Goal: Task Accomplishment & Management: Complete application form

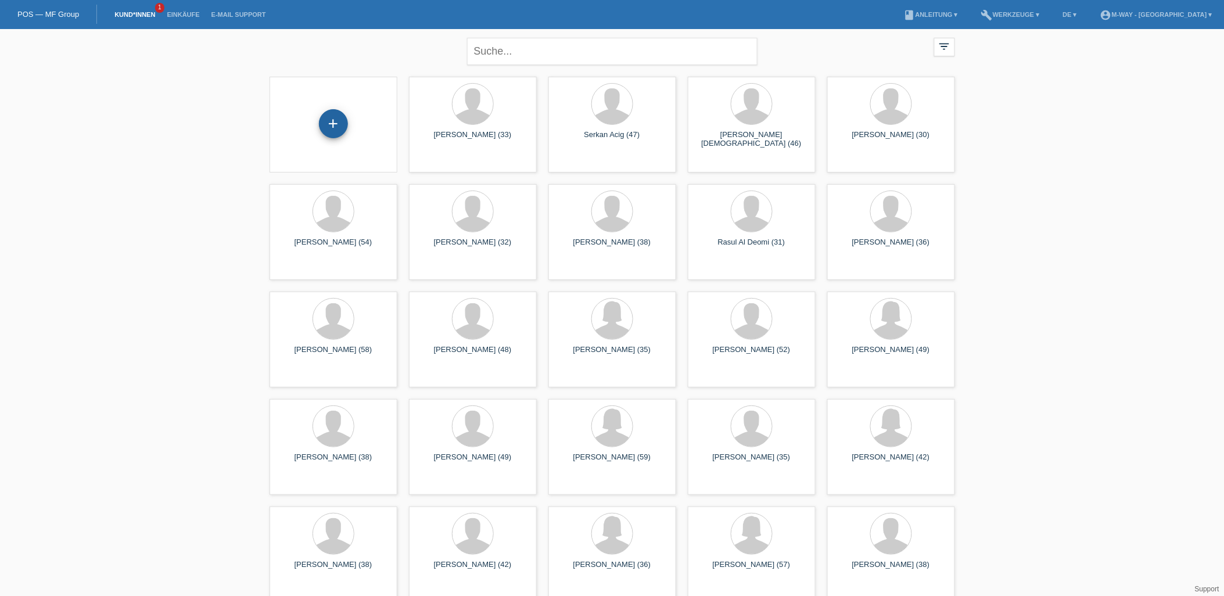
click at [335, 122] on div "+" at bounding box center [333, 123] width 29 height 29
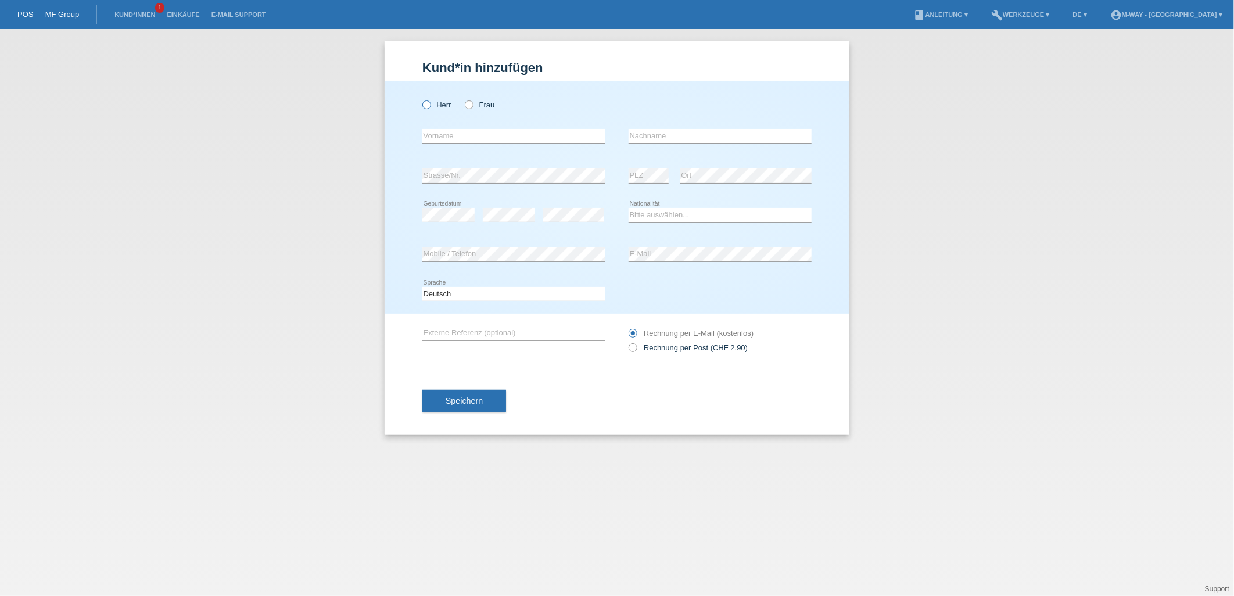
click at [421, 99] on icon at bounding box center [421, 99] width 0 height 0
click at [429, 107] on input "Herr" at bounding box center [426, 104] width 8 height 8
radio input "true"
click at [469, 135] on input "text" at bounding box center [513, 136] width 183 height 15
type input "Visar"
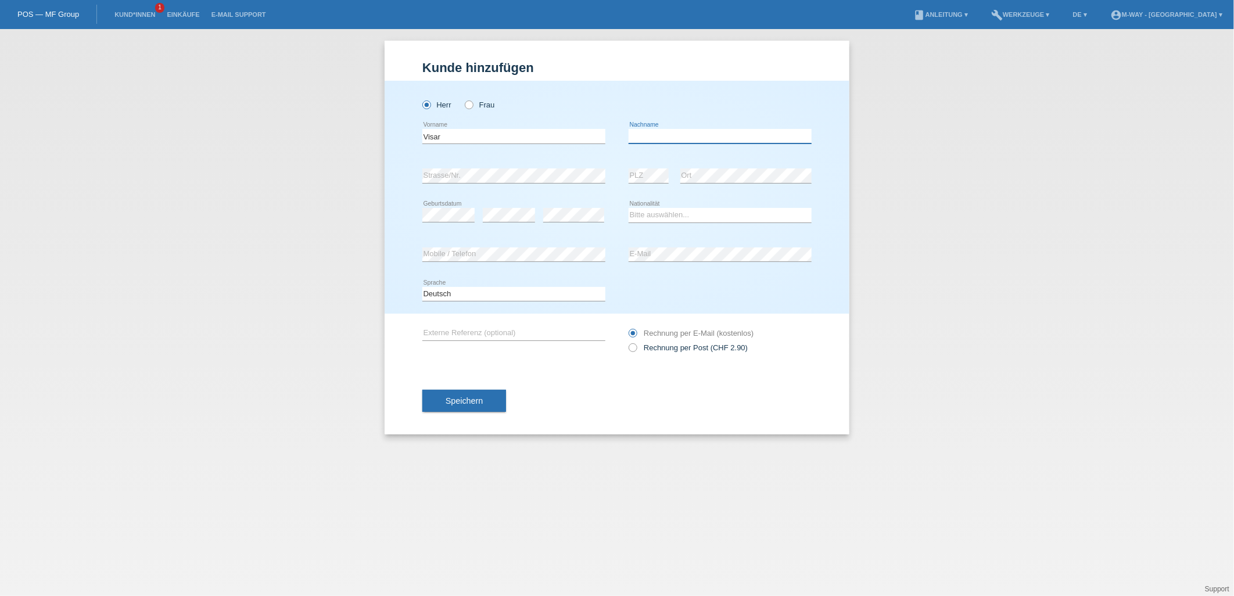
click at [671, 138] on input "text" at bounding box center [720, 136] width 183 height 15
type input "Tifeku"
click at [646, 215] on select "Bitte auswählen... Schweiz Deutschland Liechtenstein Österreich ------------ Af…" at bounding box center [720, 215] width 183 height 14
select select "XK"
click at [629, 208] on select "Bitte auswählen... Schweiz Deutschland Liechtenstein Österreich ------------ Af…" at bounding box center [720, 215] width 183 height 14
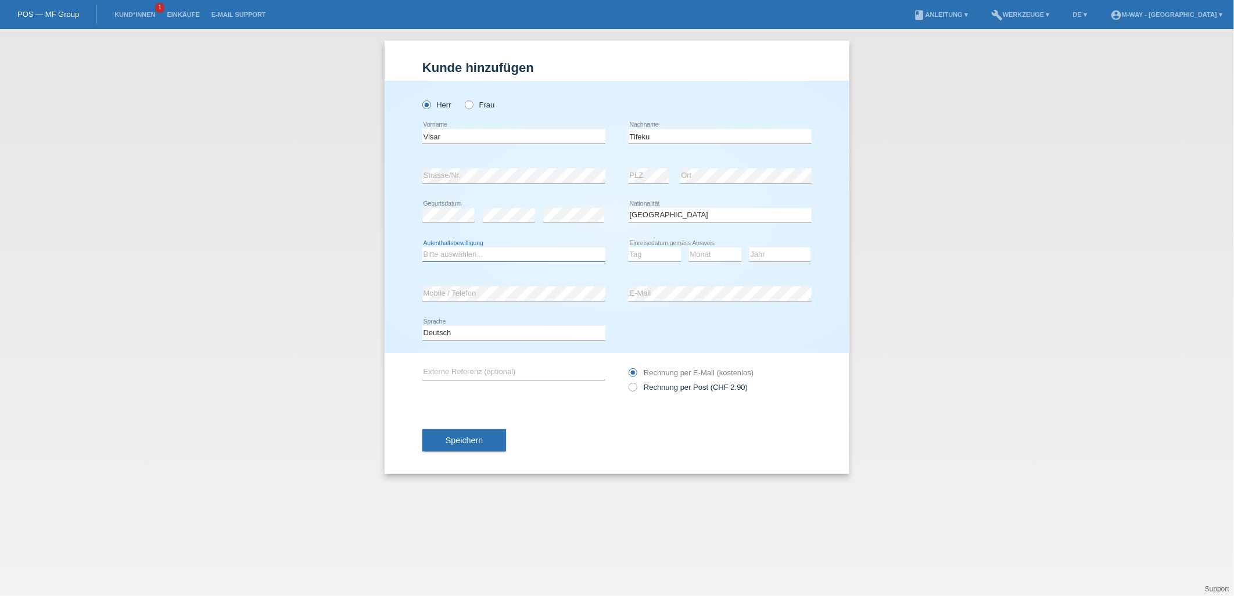
click at [462, 256] on select "Bitte auswählen... C B B - Flüchtlingsstatus Andere" at bounding box center [513, 254] width 183 height 14
select select "B"
click at [422, 247] on select "Bitte auswählen... C B B - Flüchtlingsstatus Andere" at bounding box center [513, 254] width 183 height 14
click at [643, 254] on select "Tag 01 02 03 04 05 06 07 08 09 10 11" at bounding box center [655, 254] width 52 height 14
click at [645, 254] on select "Tag 01 02 03 04 05 06 07 08 09 10 11" at bounding box center [655, 254] width 52 height 14
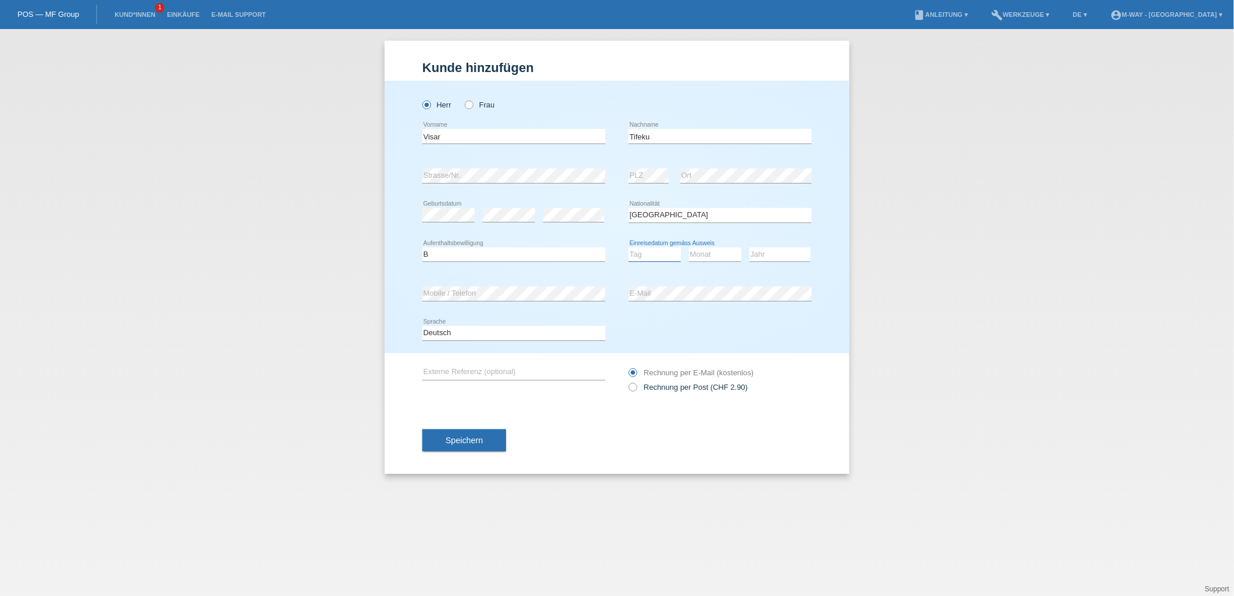
select select "30"
click at [706, 243] on div "Monat 01 02 03 04 05 06 07 08 09 10 11 12 error" at bounding box center [715, 255] width 52 height 40
click at [709, 257] on select "Monat 01 02 03 04 05 06 07 08 09 10 11" at bounding box center [715, 254] width 52 height 14
select select "06"
click at [689, 247] on select "Monat 01 02 03 04 05 06 07 08 09 10 11" at bounding box center [715, 254] width 52 height 14
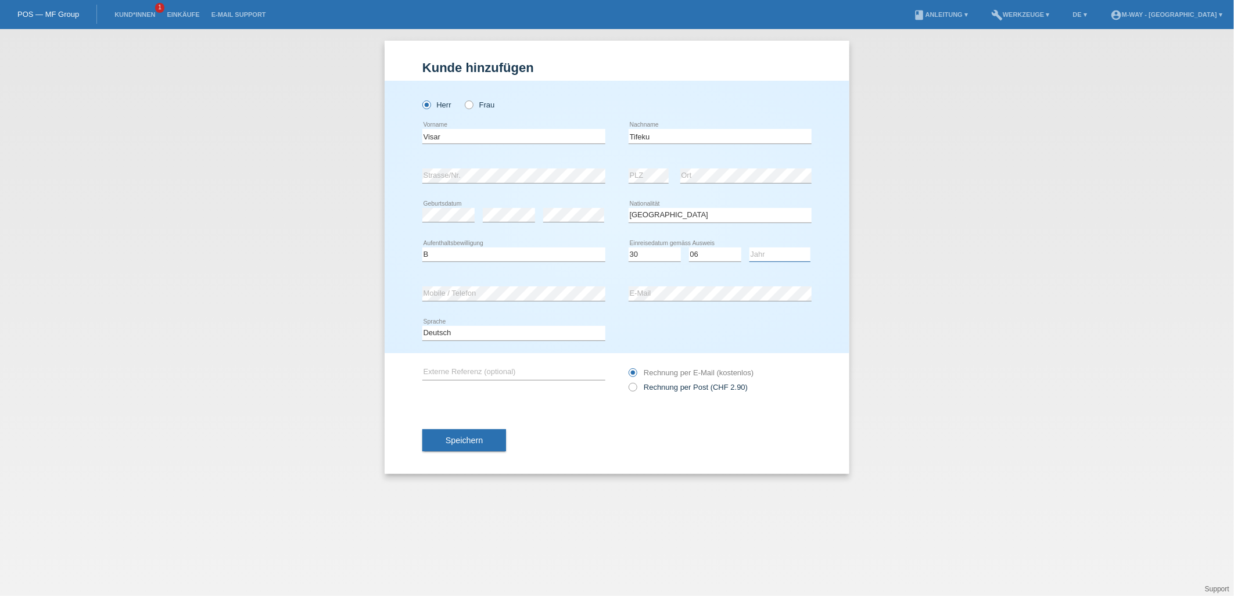
click at [763, 254] on select "Jahr 2025 2024 2023 2022 2021 2020 2019 2018 2017 2016 2015 2014 2013 2012 2011…" at bounding box center [779, 254] width 61 height 14
select select "2024"
click at [749, 247] on select "Jahr 2025 2024 2023 2022 2021 2020 2019 2018 2017 2016 2015 2014 2013 2012 2011…" at bounding box center [779, 254] width 61 height 14
click at [478, 444] on span "Speichern" at bounding box center [464, 440] width 37 height 9
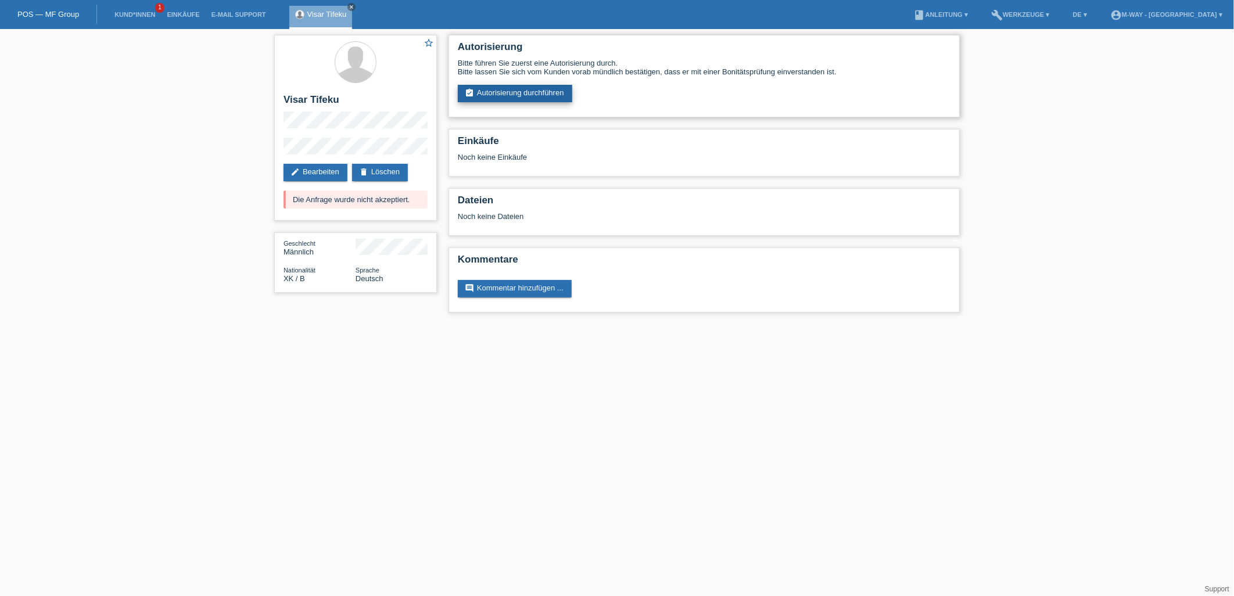
click at [493, 91] on link "assignment_turned_in Autorisierung durchführen" at bounding box center [515, 93] width 114 height 17
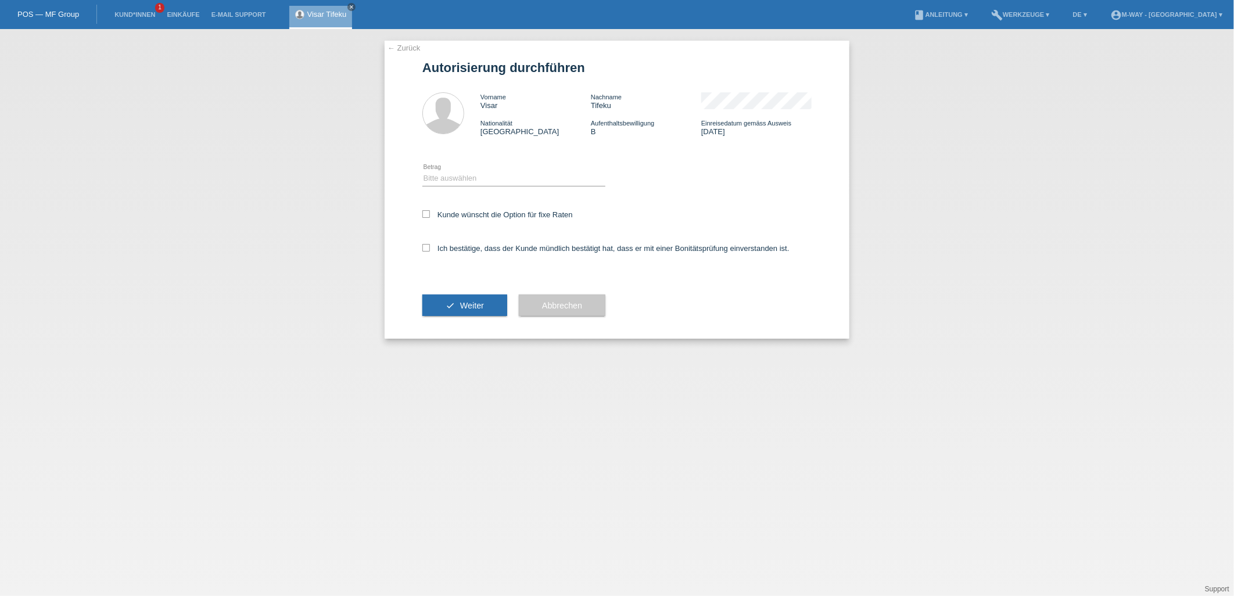
click at [495, 172] on div "Bitte auswählen CHF 1.00 - CHF 499.00 CHF 500.00 - CHF 1'999.00 CHF 2'000.00 - …" at bounding box center [513, 179] width 183 height 40
click at [489, 181] on select "Bitte auswählen CHF 1.00 - CHF 499.00 CHF 500.00 - CHF 1'999.00 CHF 2'000.00 - …" at bounding box center [513, 178] width 183 height 14
select select "3"
click at [422, 171] on select "Bitte auswählen CHF 1.00 - CHF 499.00 CHF 500.00 - CHF 1'999.00 CHF 2'000.00 - …" at bounding box center [513, 178] width 183 height 14
click at [432, 207] on div "Kunde wünscht die Option für fixe Raten" at bounding box center [616, 216] width 389 height 34
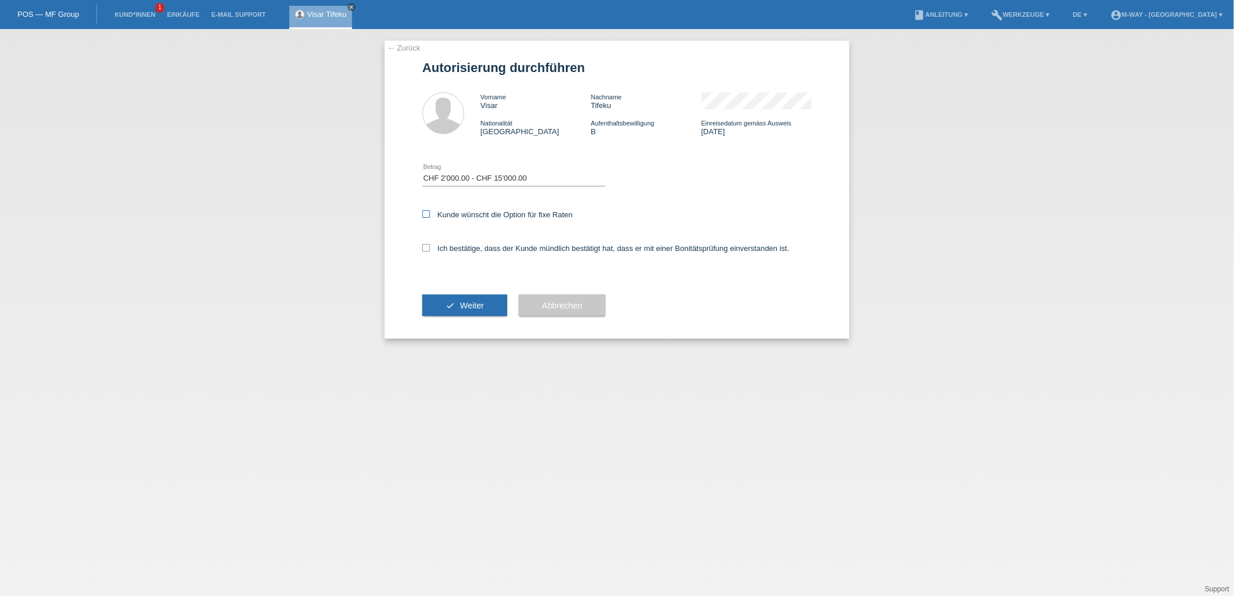
click at [427, 210] on icon at bounding box center [426, 214] width 8 height 8
click at [427, 210] on input "Kunde wünscht die Option für fixe Raten" at bounding box center [426, 214] width 8 height 8
checkbox input "true"
click at [423, 246] on div "← Zurück Autorisierung durchführen Vorname Visar Nachname Tifeku Nationalität K…" at bounding box center [617, 190] width 465 height 298
click at [425, 245] on icon at bounding box center [426, 248] width 8 height 8
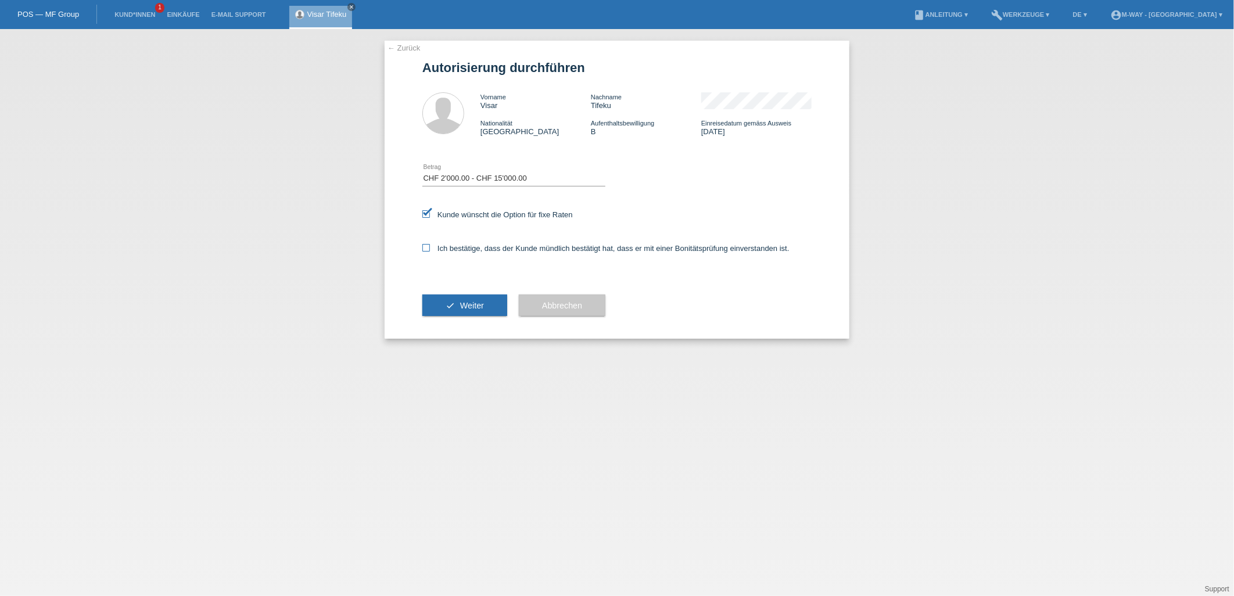
click at [425, 245] on input "Ich bestätige, dass der Kunde mündlich bestätigt hat, dass er mit einer Bonität…" at bounding box center [426, 248] width 8 height 8
checkbox input "true"
click at [466, 303] on span "Weiter" at bounding box center [472, 305] width 24 height 9
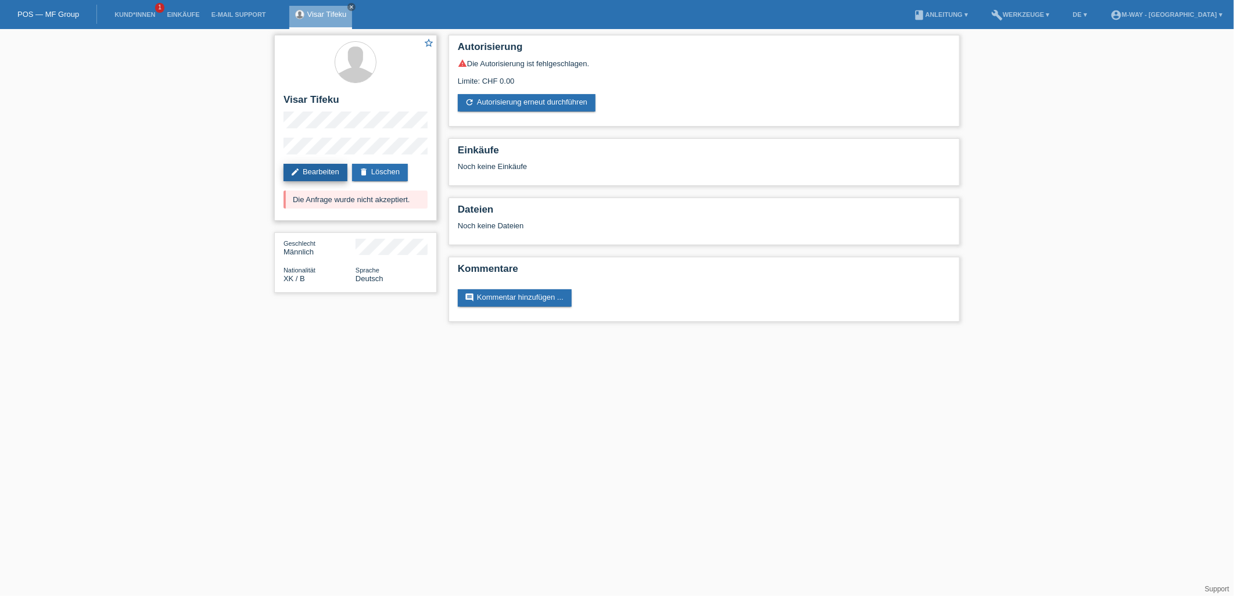
click at [306, 170] on link "edit Bearbeiten" at bounding box center [315, 172] width 64 height 17
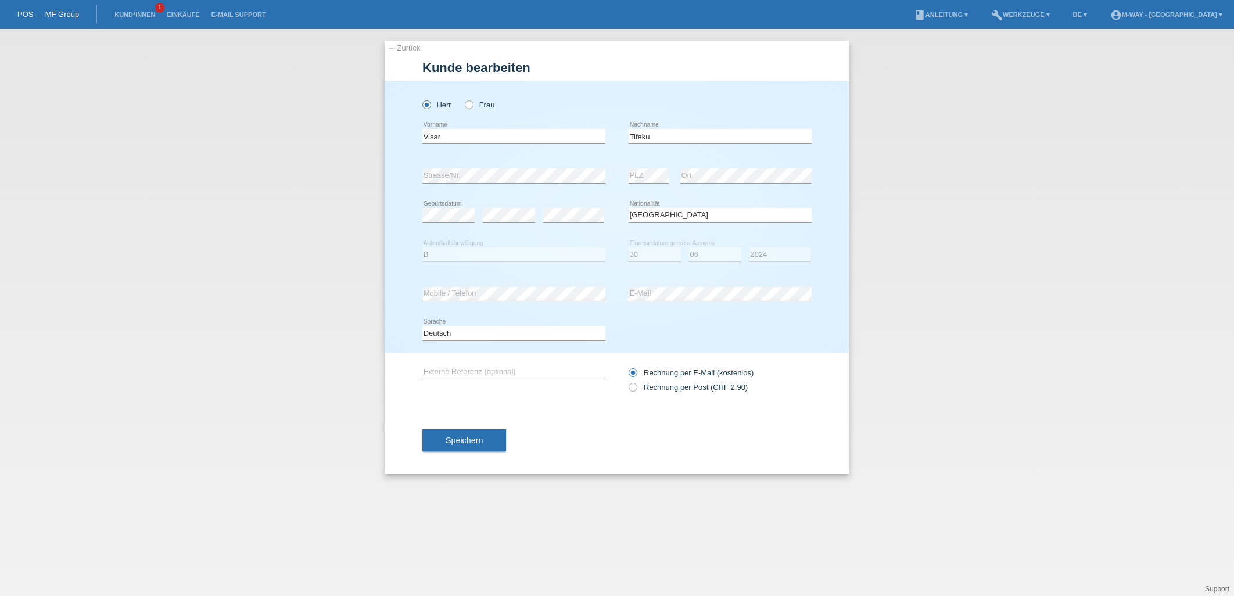
select select "XK"
select select "B"
select select "30"
select select "06"
select select "2024"
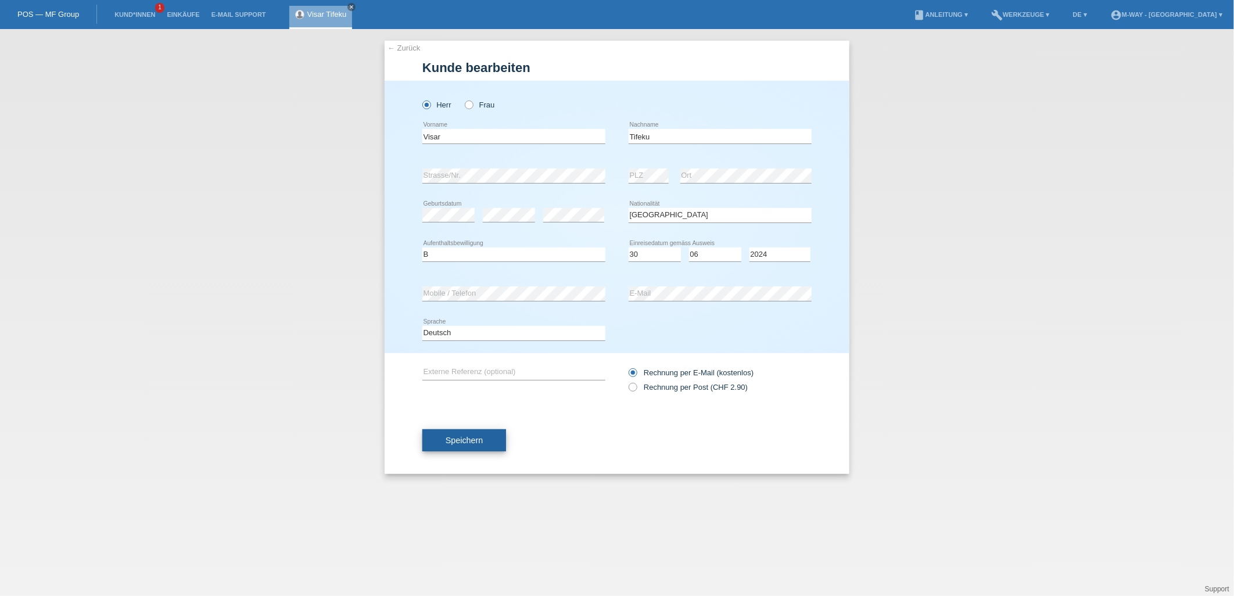
click at [466, 431] on button "Speichern" at bounding box center [464, 440] width 84 height 22
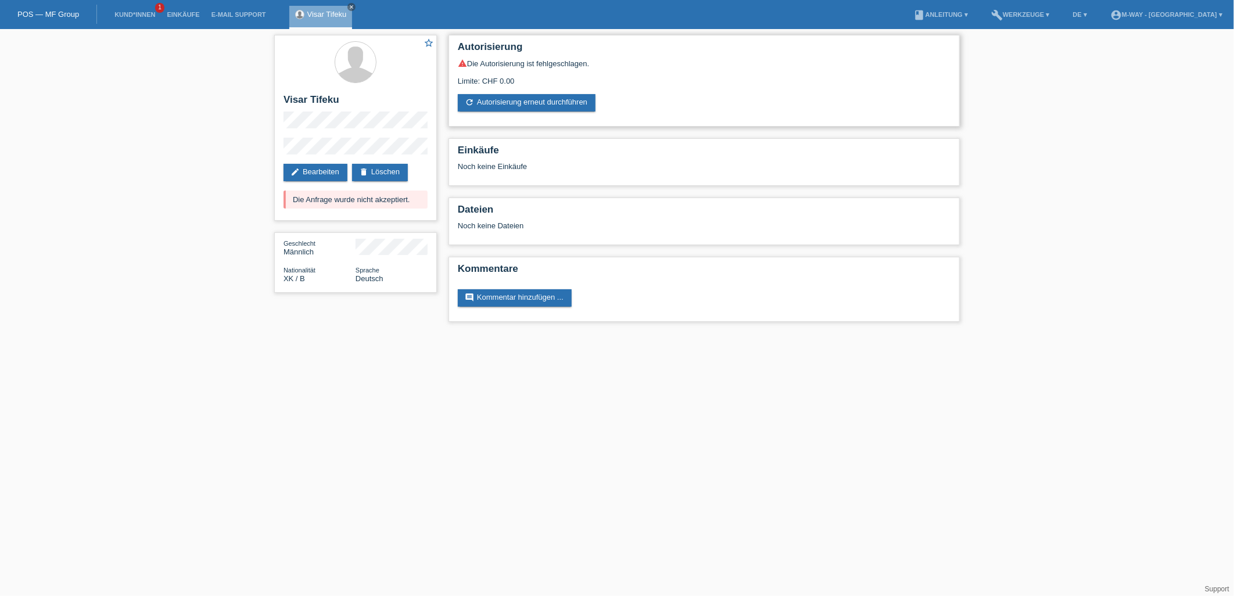
drag, startPoint x: 480, startPoint y: 77, endPoint x: 584, endPoint y: 74, distance: 104.0
click at [584, 74] on div "Limite: CHF 0.00" at bounding box center [704, 76] width 493 height 17
click at [520, 87] on div "warning Die Autorisierung ist fehlgeschlagen. Limite: CHF 0.00 refresh Autorisi…" at bounding box center [704, 85] width 493 height 53
drag, startPoint x: 522, startPoint y: 82, endPoint x: 482, endPoint y: 93, distance: 41.0
click at [482, 93] on div "warning Die Autorisierung ist fehlgeschlagen. Limite: CHF 0.00 refresh Autorisi…" at bounding box center [704, 85] width 493 height 53
